Goal: Find specific page/section: Find specific page/section

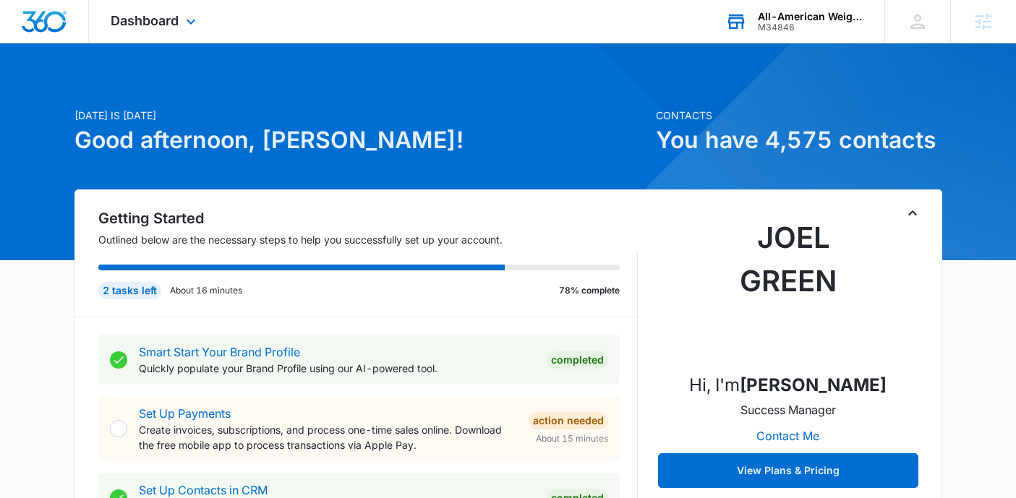
click at [816, 14] on div "All-American Weight Loss and Wellness" at bounding box center [811, 17] width 106 height 12
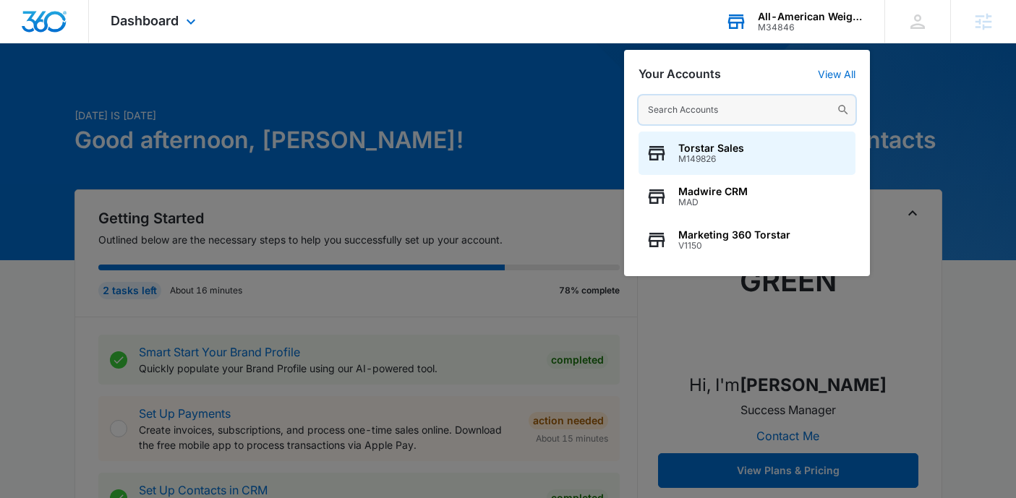
paste input "Smart Choice Contracting"
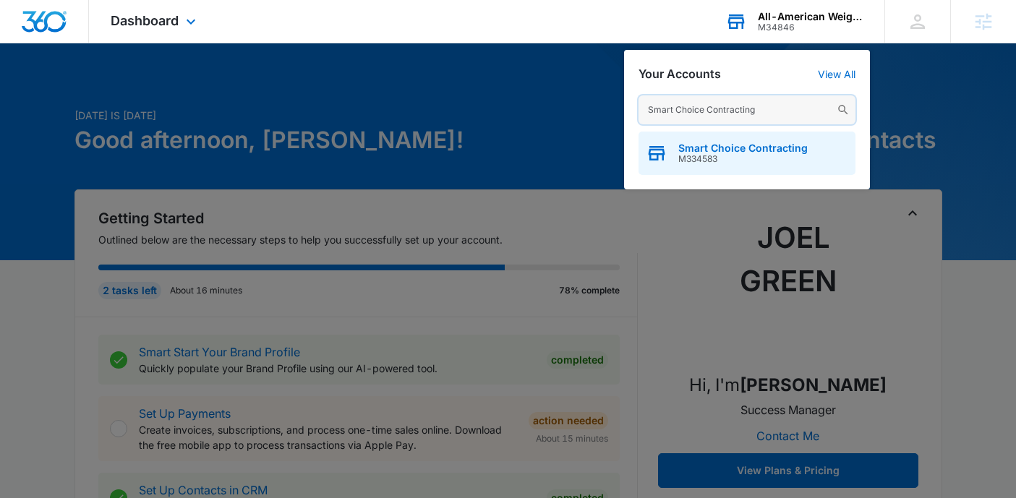
type input "Smart Choice Contracting"
click at [745, 154] on span "M334583" at bounding box center [742, 159] width 129 height 10
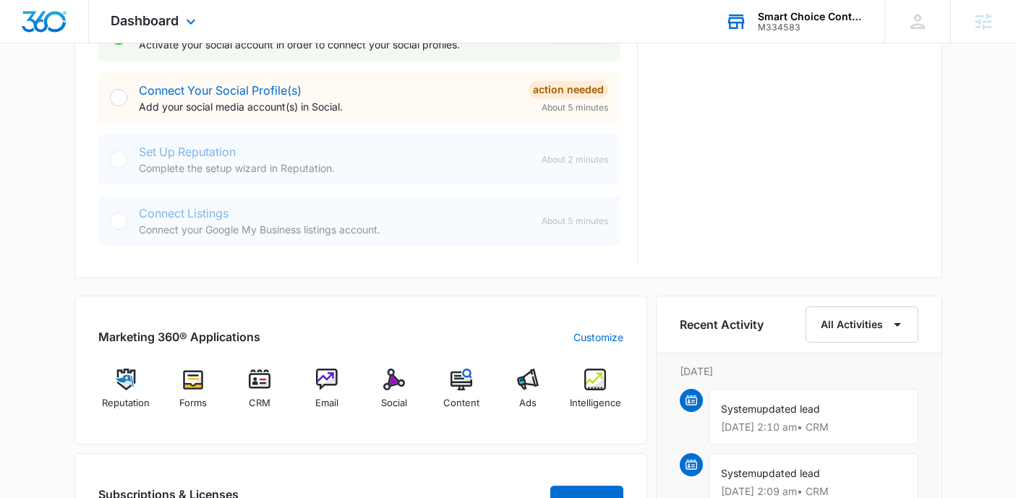
scroll to position [709, 0]
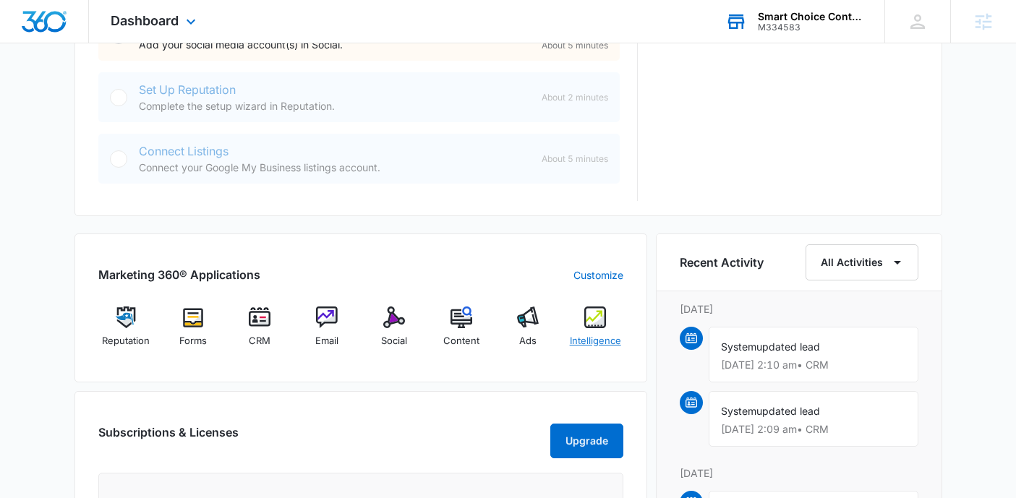
click at [602, 323] on img at bounding box center [595, 318] width 22 height 22
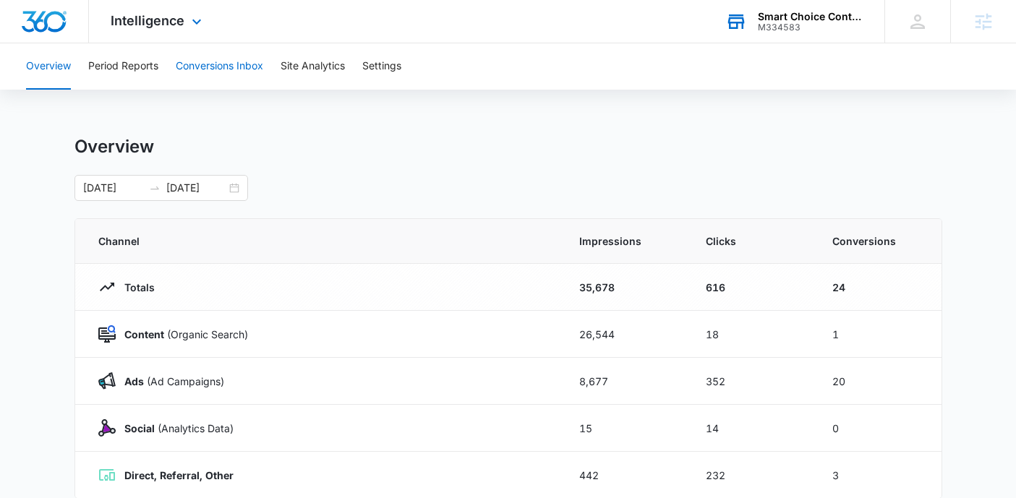
click at [202, 74] on button "Conversions Inbox" at bounding box center [219, 66] width 87 height 46
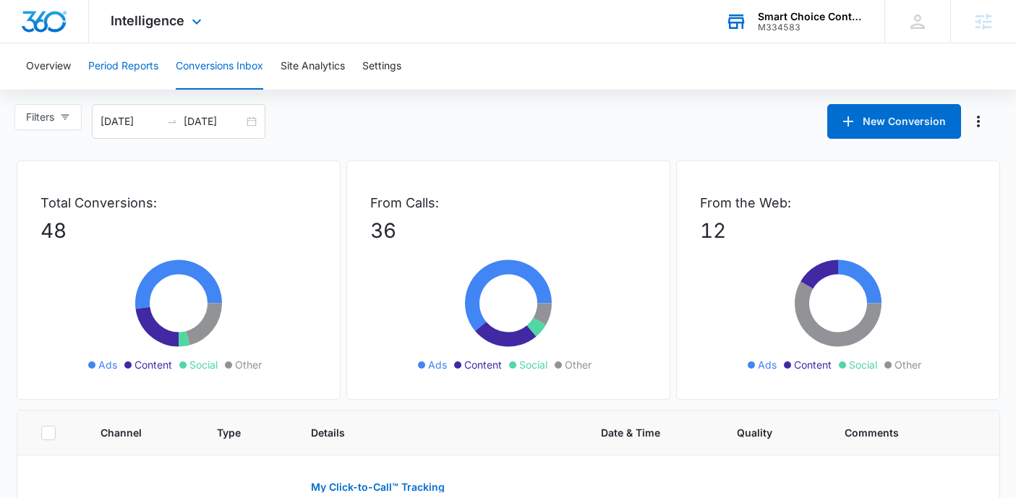
click at [132, 67] on button "Period Reports" at bounding box center [123, 66] width 70 height 46
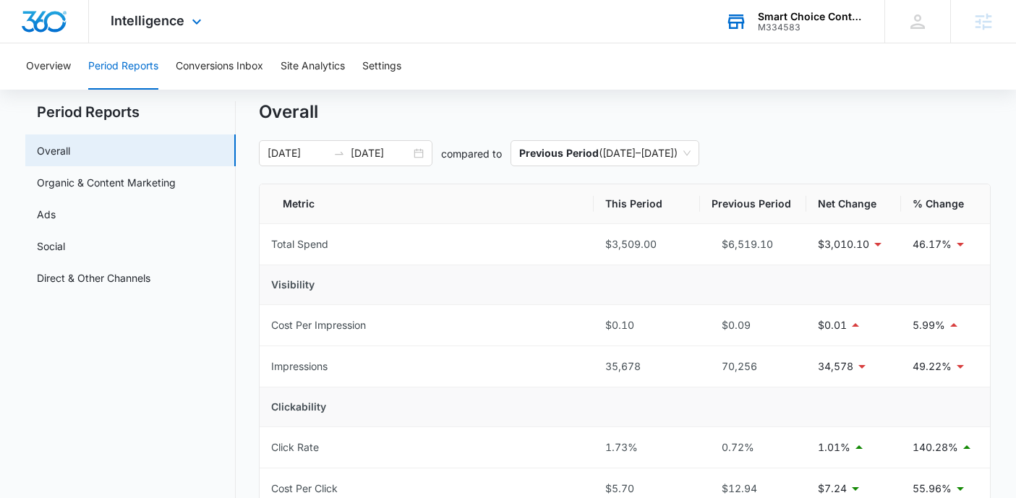
scroll to position [30, 0]
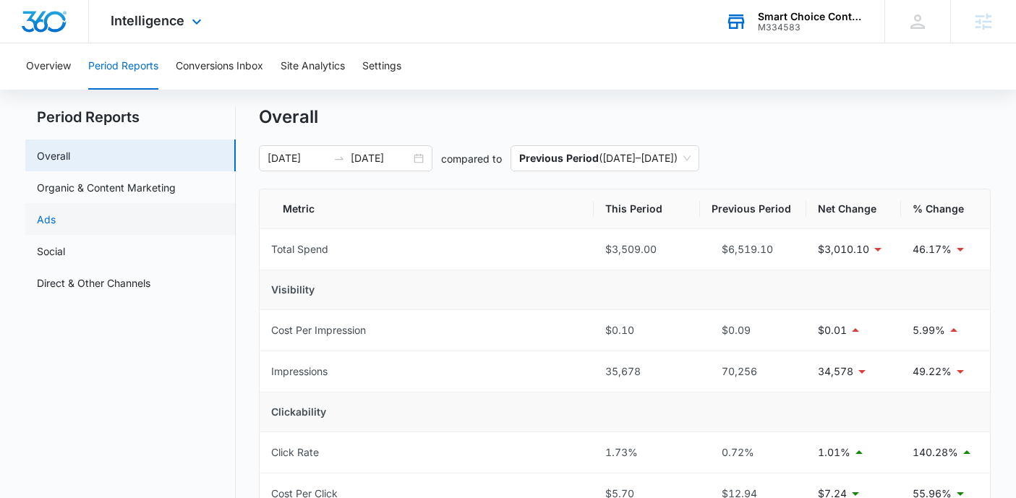
click at [56, 224] on link "Ads" at bounding box center [46, 219] width 19 height 15
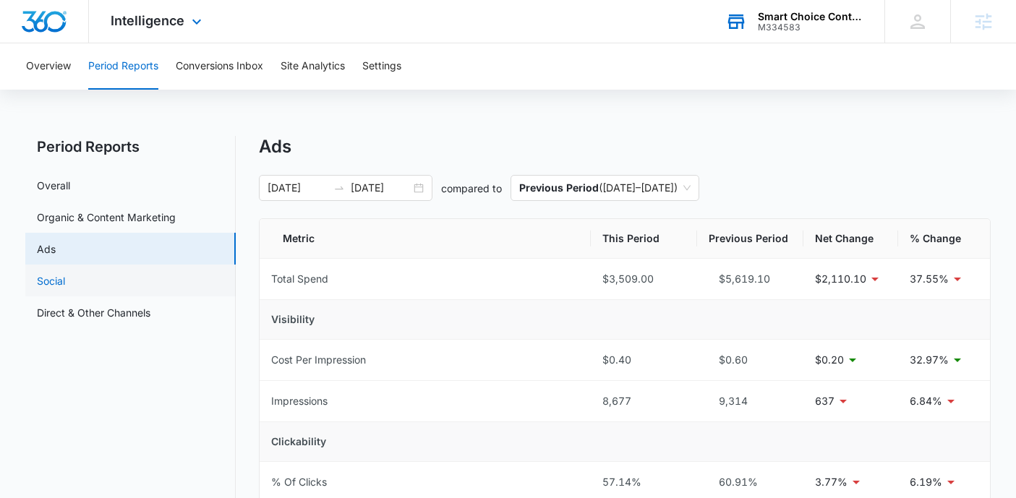
click at [54, 275] on link "Social" at bounding box center [51, 280] width 28 height 15
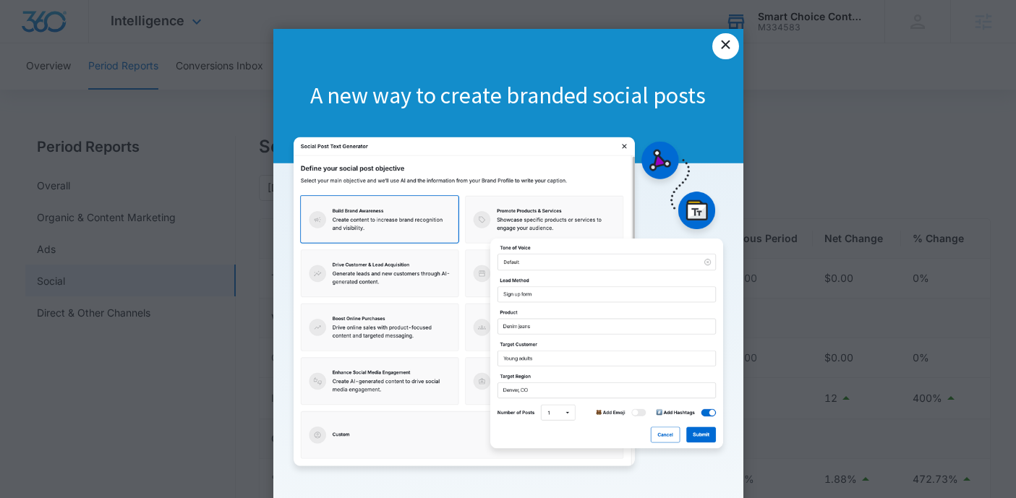
click at [727, 47] on link "×" at bounding box center [725, 46] width 26 height 26
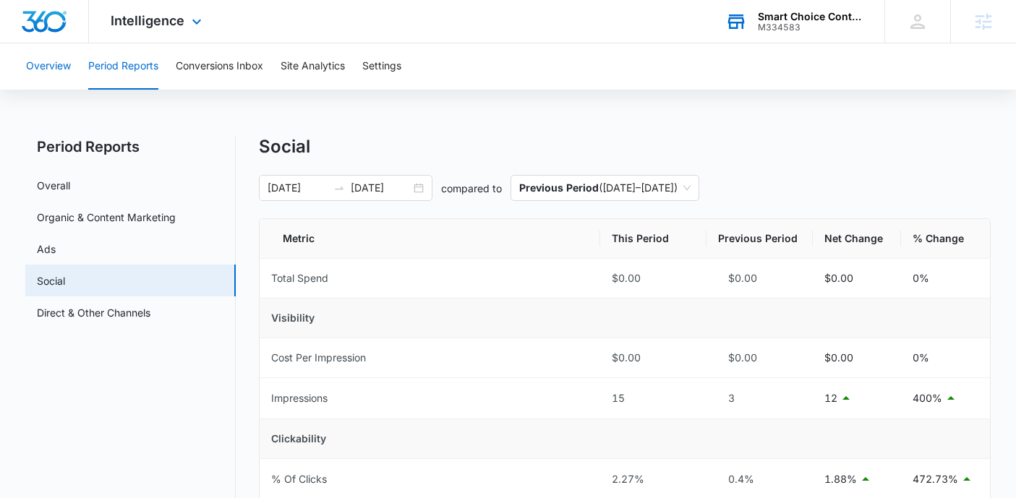
click at [61, 62] on button "Overview" at bounding box center [48, 66] width 45 height 46
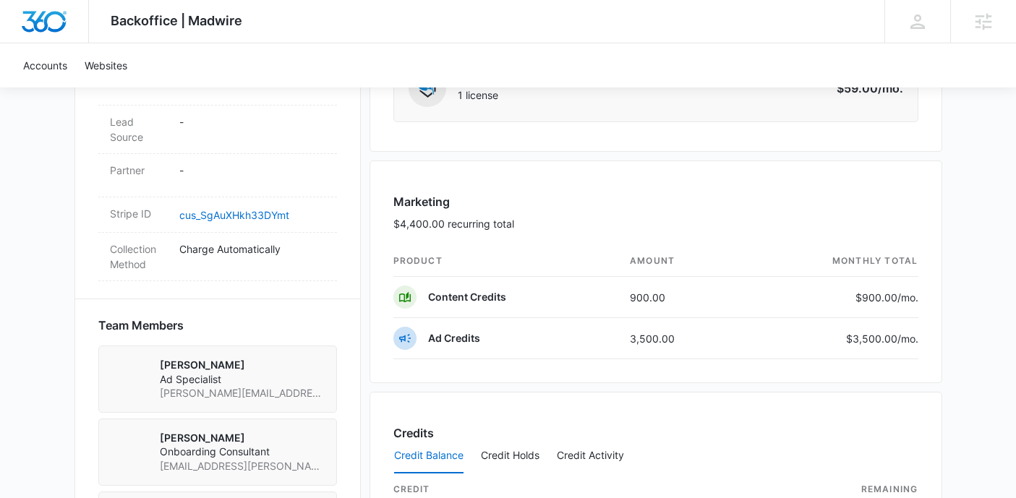
scroll to position [931, 0]
